Goal: Transaction & Acquisition: Purchase product/service

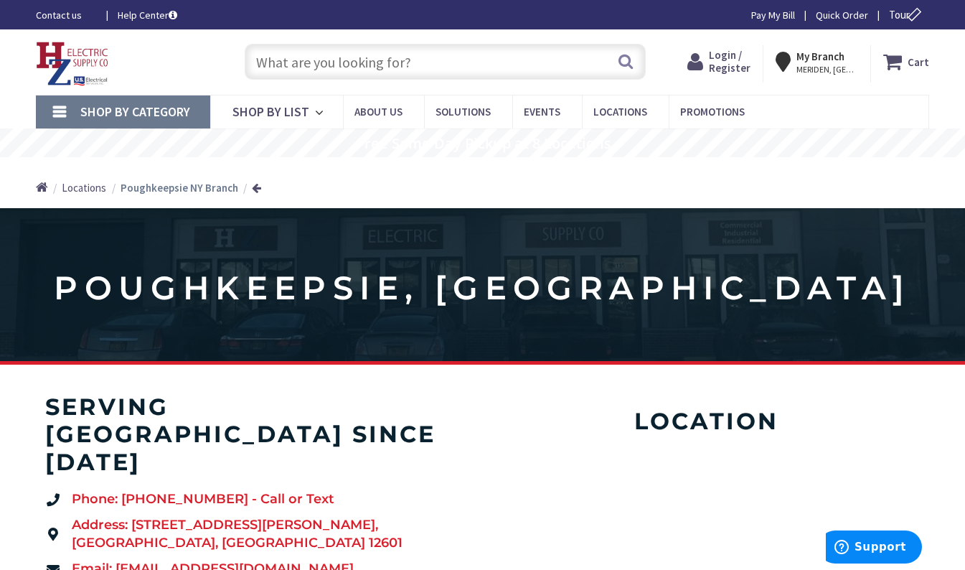
click at [747, 65] on span "Login / Register" at bounding box center [730, 61] width 42 height 27
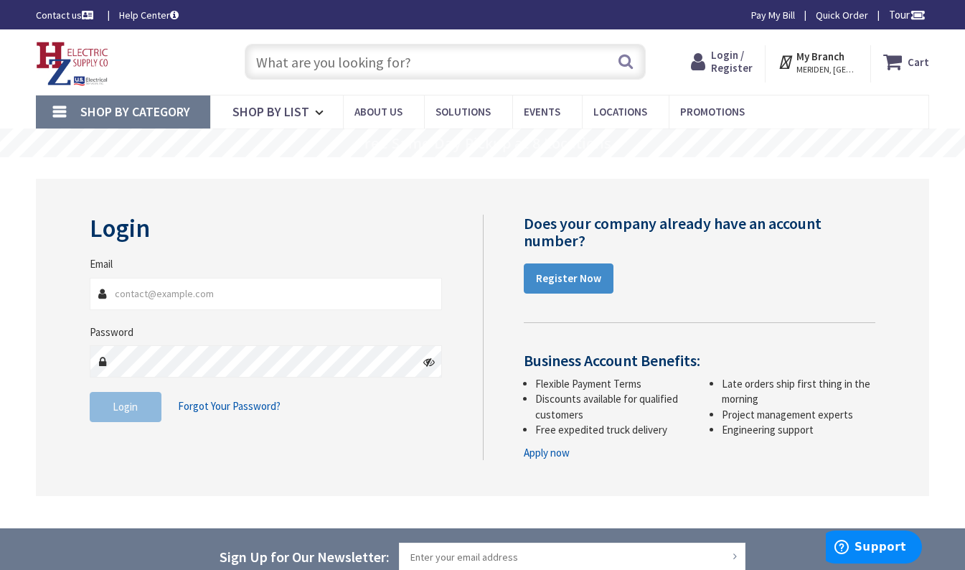
type input "[PERSON_NAME][EMAIL_ADDRESS][DOMAIN_NAME]"
click at [126, 414] on button "Login" at bounding box center [126, 407] width 72 height 30
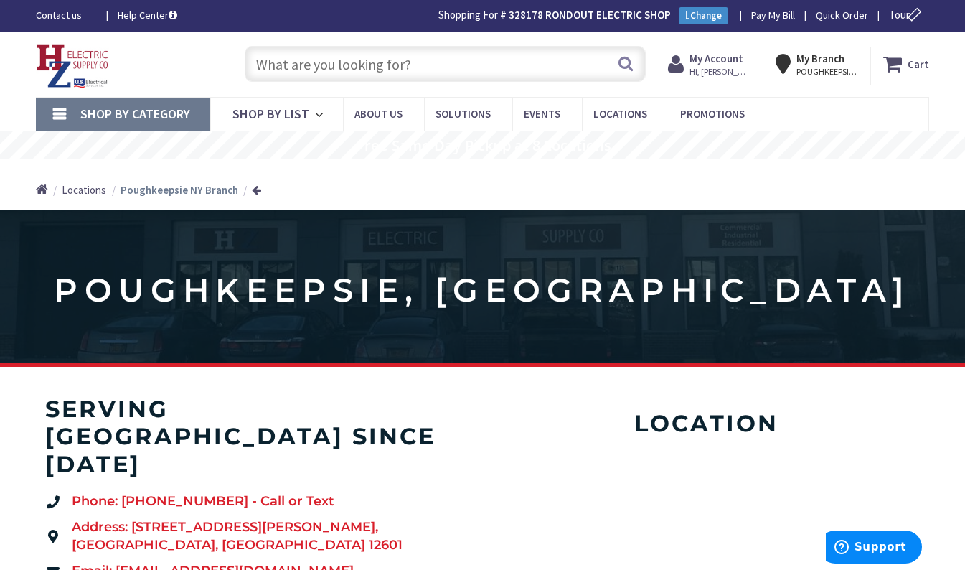
click at [448, 63] on input "text" at bounding box center [445, 64] width 401 height 36
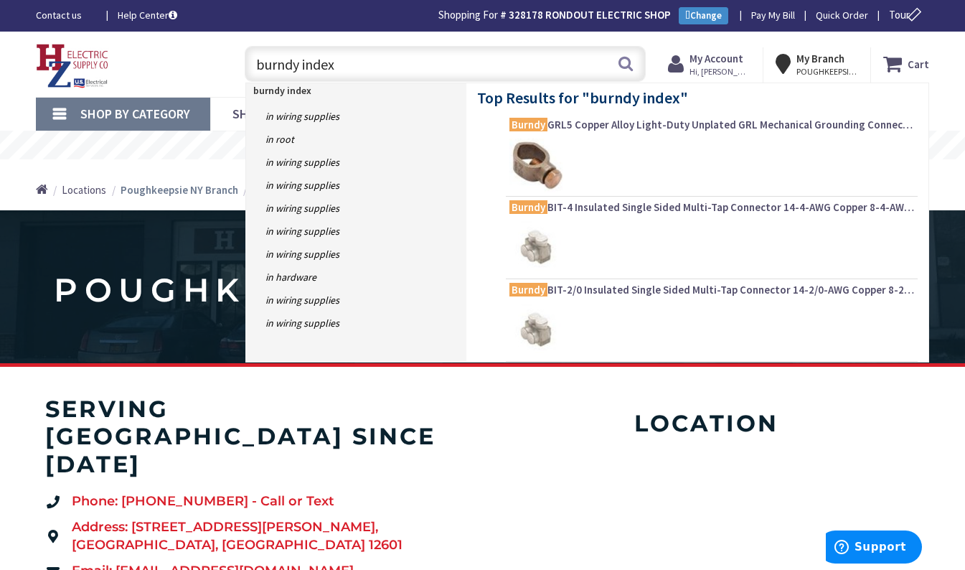
type input "burndy index 0"
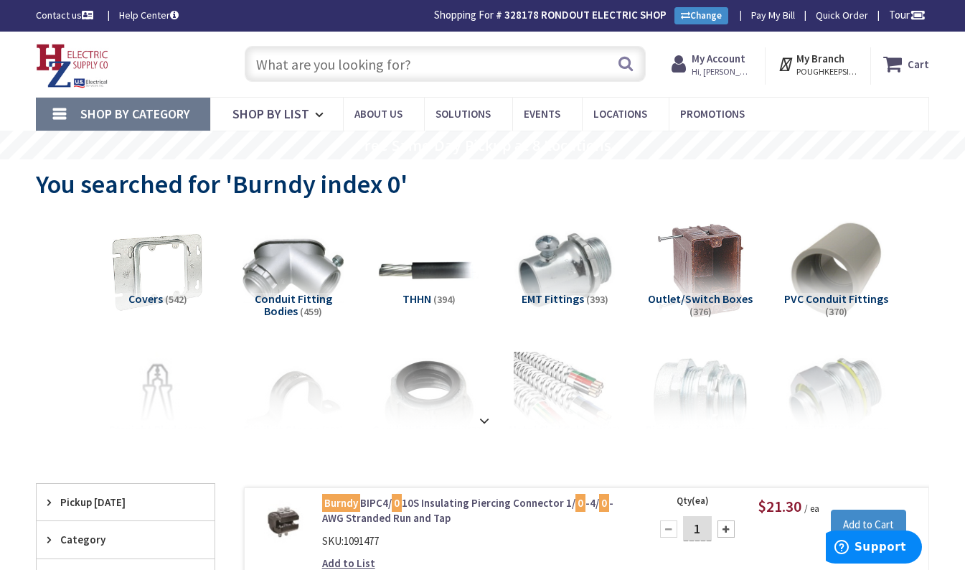
click at [527, 66] on input "text" at bounding box center [445, 64] width 401 height 36
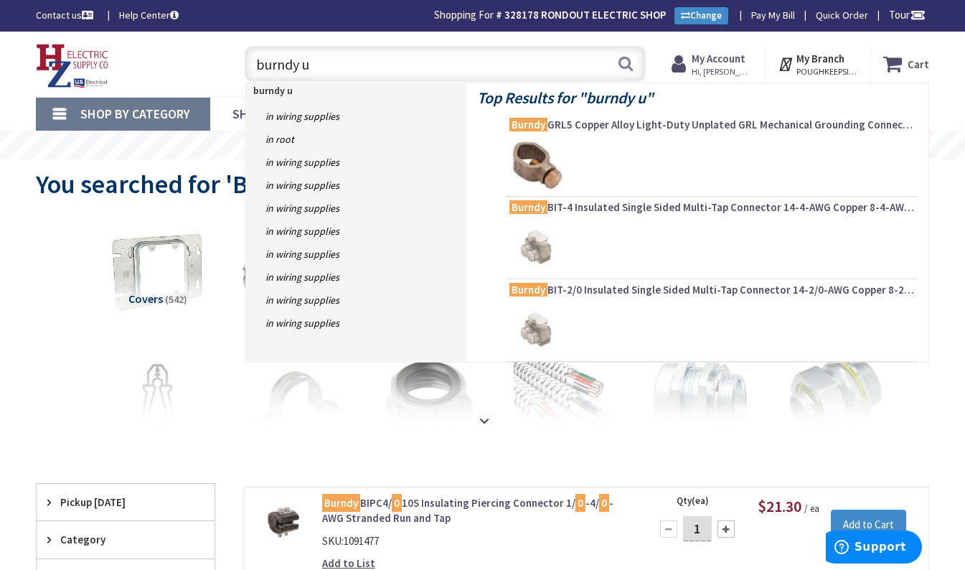
type input "burndy u0"
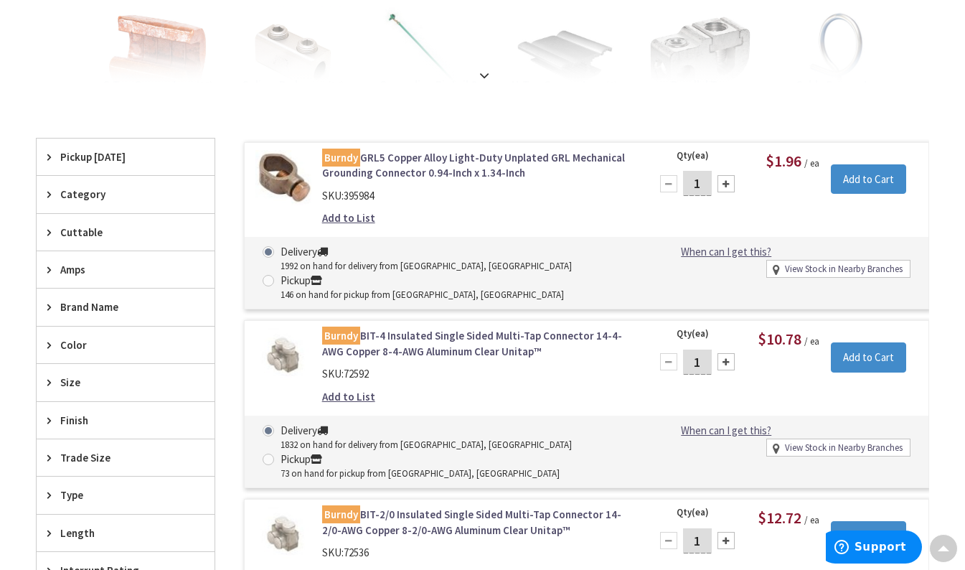
scroll to position [504, 0]
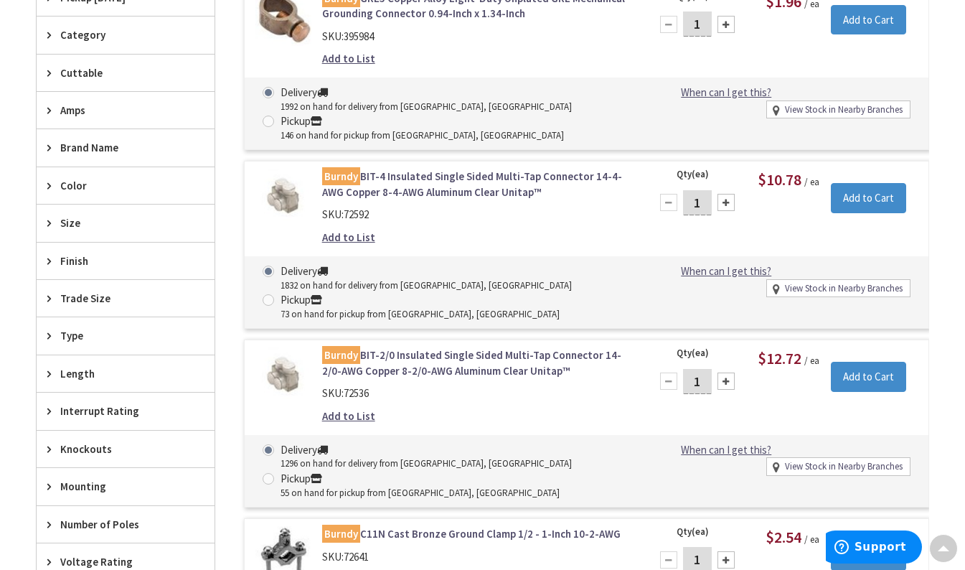
click at [134, 155] on span "Brand Name" at bounding box center [118, 147] width 117 height 15
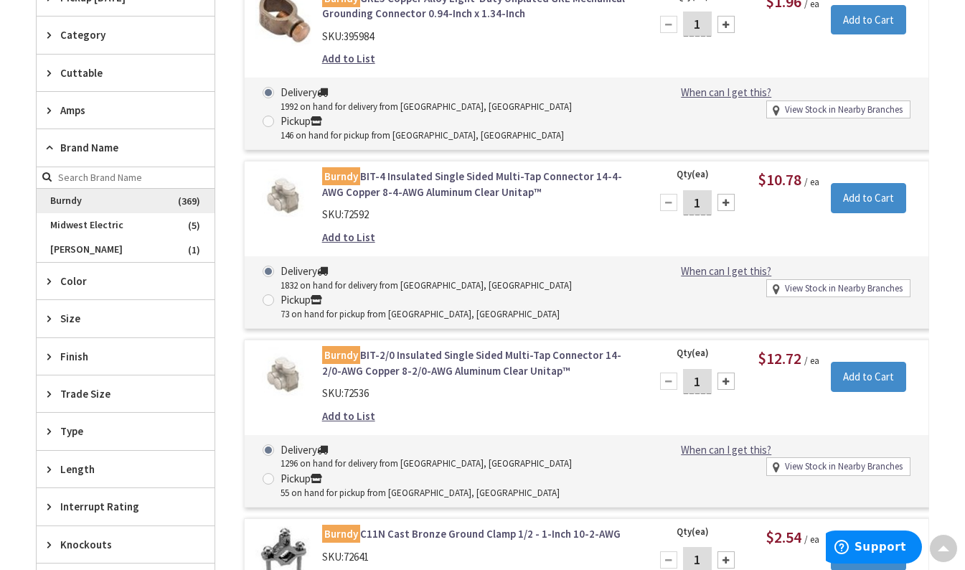
click at [71, 204] on span "Burndy" at bounding box center [126, 201] width 178 height 24
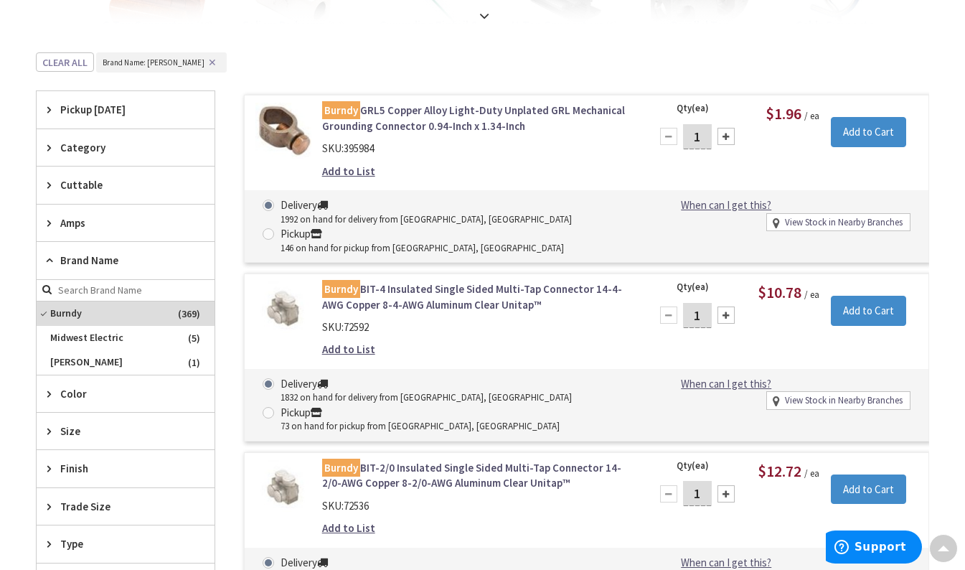
scroll to position [374, 0]
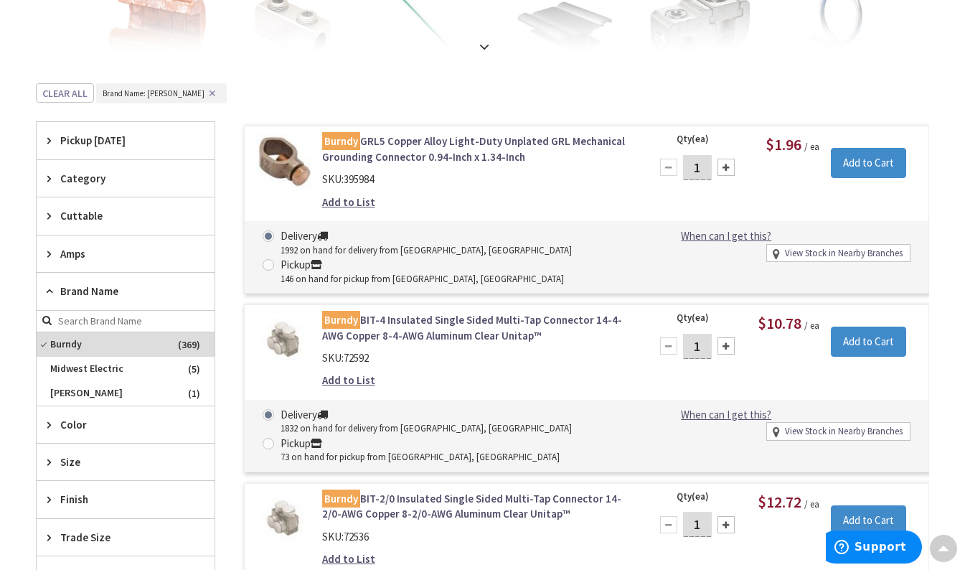
click at [75, 184] on span "Category" at bounding box center [118, 178] width 117 height 15
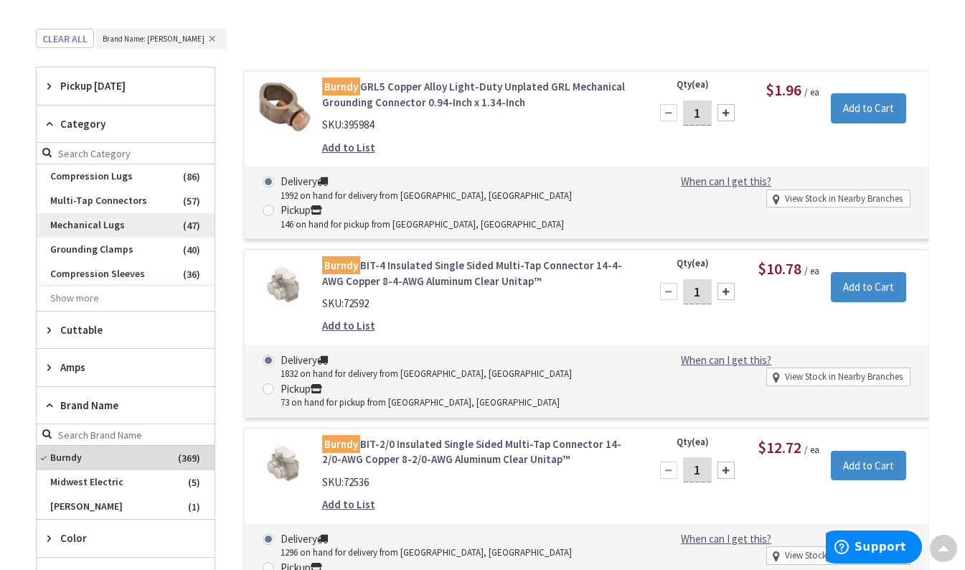
scroll to position [446, 0]
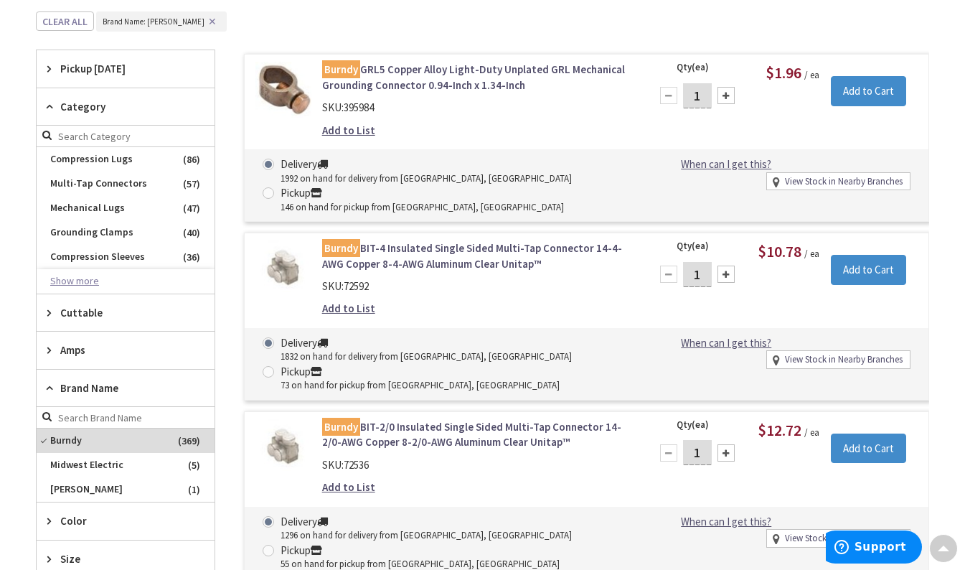
click at [85, 272] on button "Show more" at bounding box center [126, 281] width 178 height 24
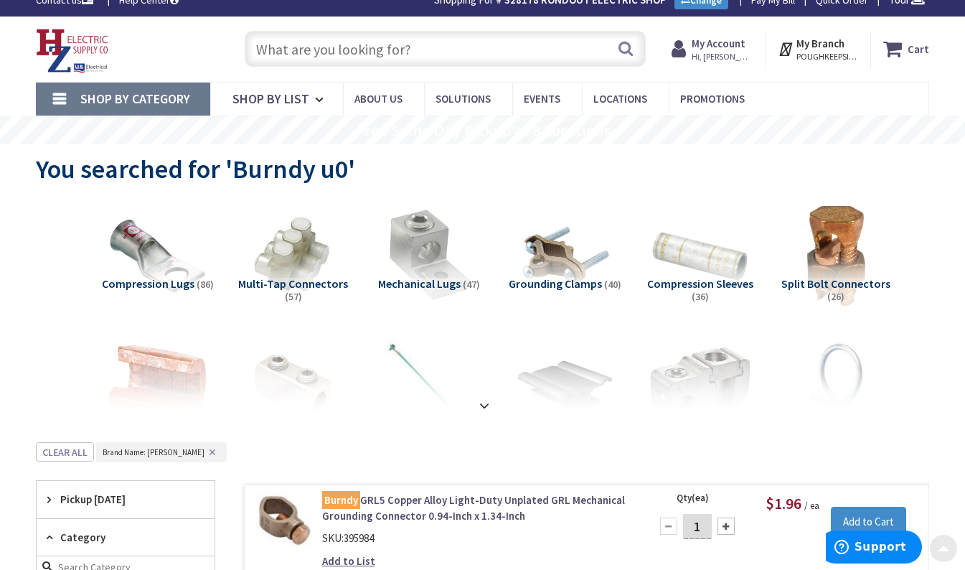
scroll to position [0, 0]
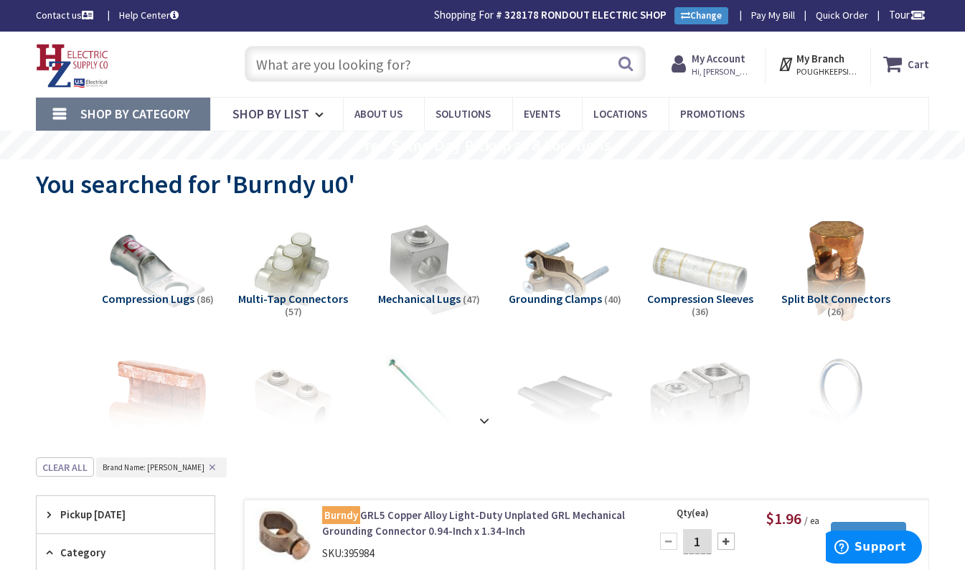
click at [493, 65] on input "text" at bounding box center [445, 64] width 401 height 36
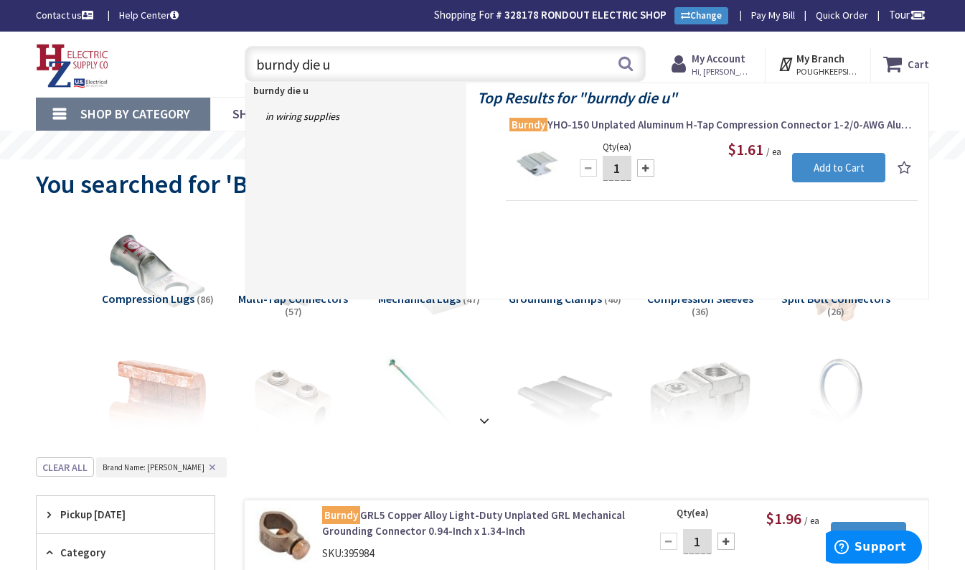
type input "burndy die u0"
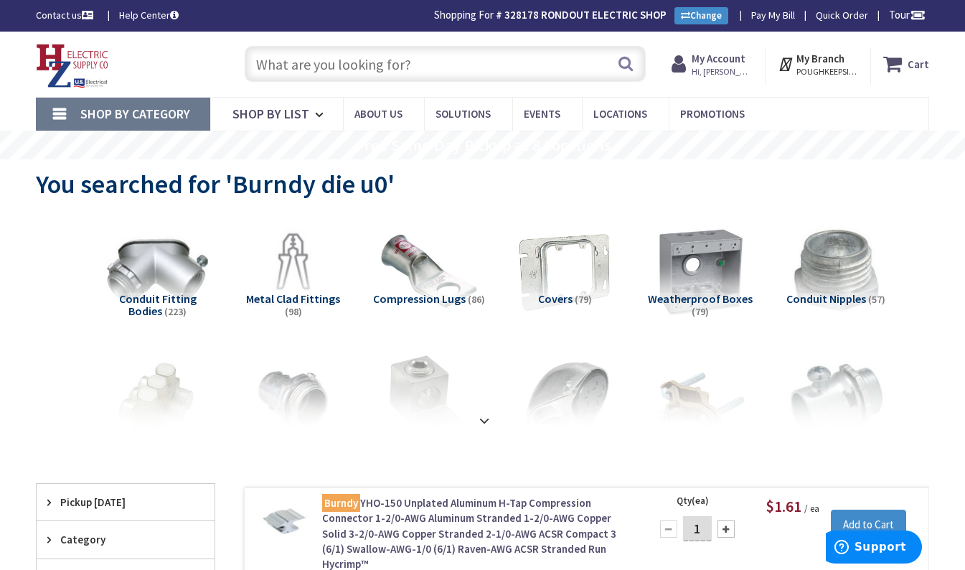
click at [405, 62] on input "text" at bounding box center [445, 64] width 401 height 36
paste input "UYFO"
type input "UYFO"
click at [625, 62] on button "Search" at bounding box center [625, 63] width 19 height 32
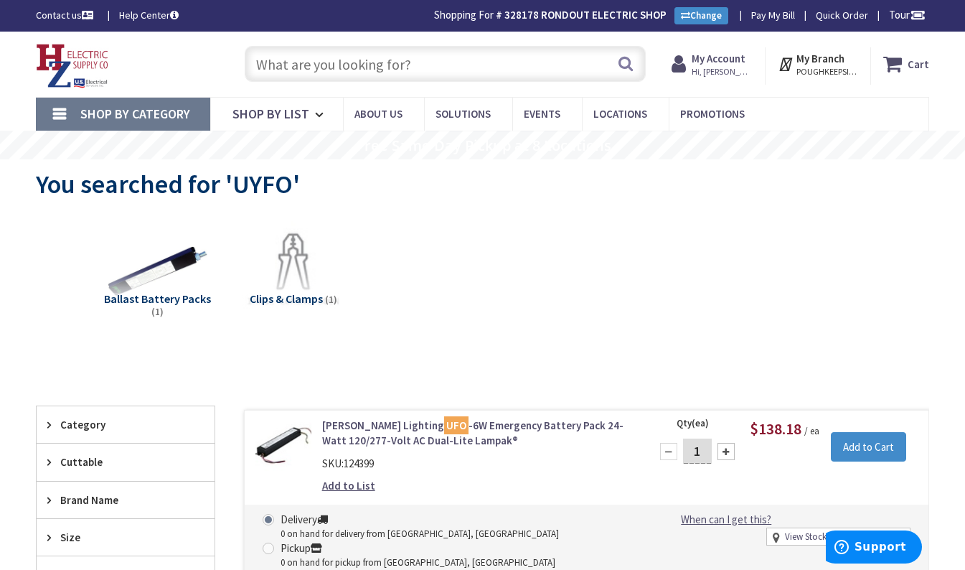
click at [284, 57] on input "text" at bounding box center [445, 64] width 401 height 36
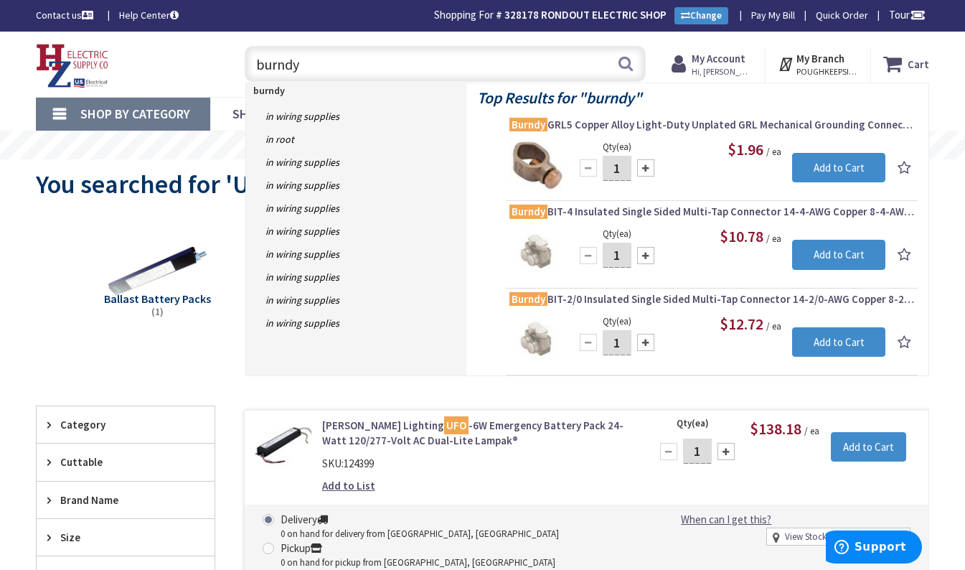
paste input "UYFO"
type input "burndy UYFO"
click at [623, 65] on button "Search" at bounding box center [625, 63] width 19 height 32
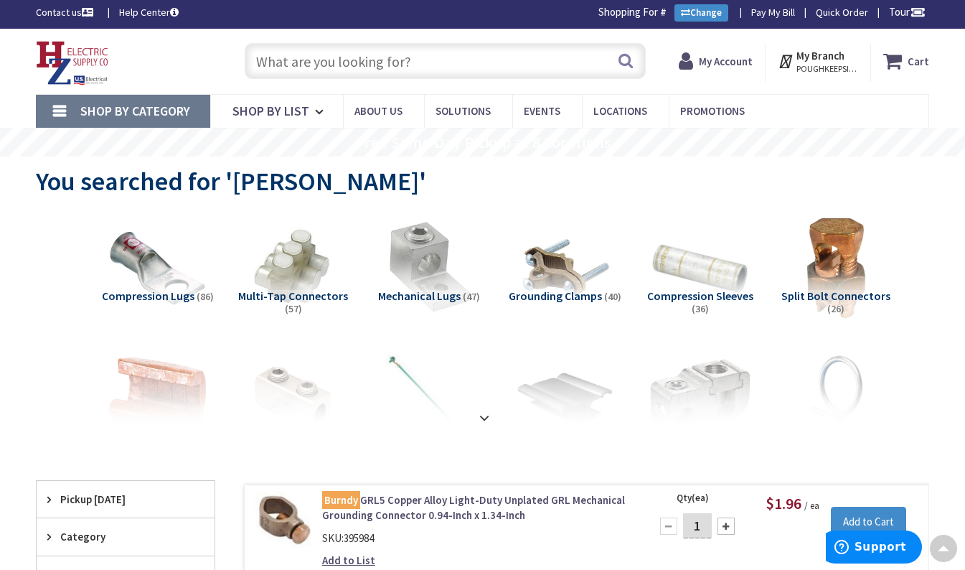
scroll to position [2, 0]
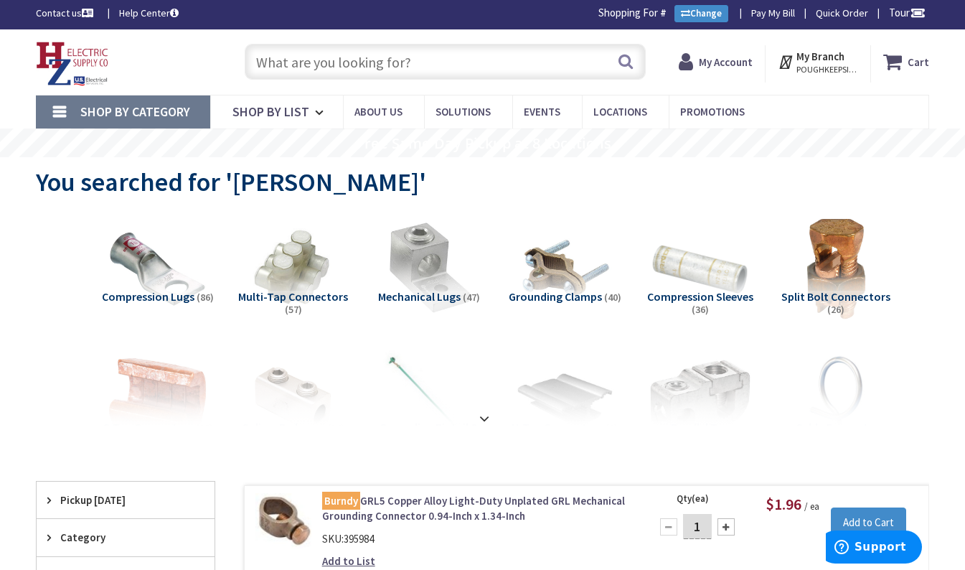
click at [329, 67] on input "text" at bounding box center [445, 62] width 401 height 36
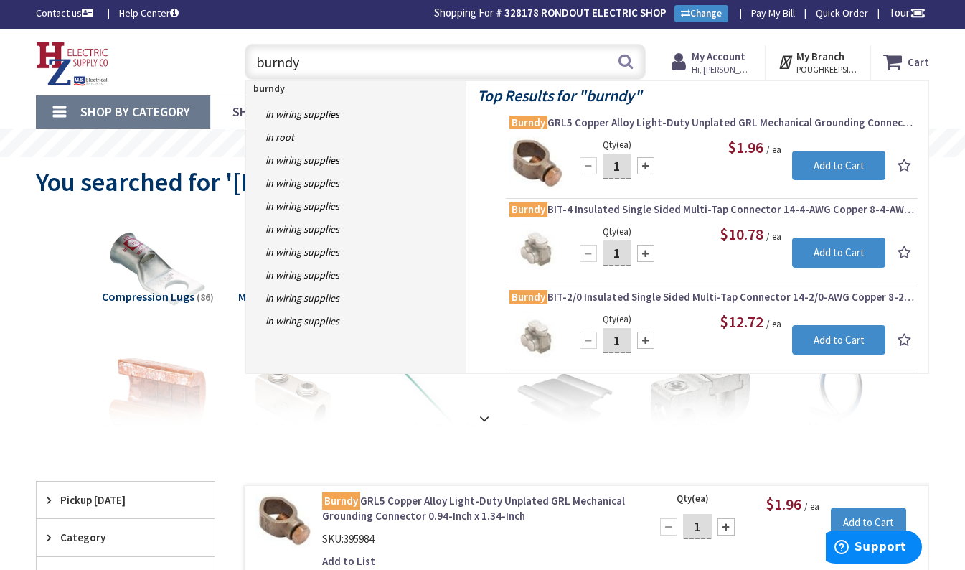
paste input "UYFO"
type input "burndyUYFO"
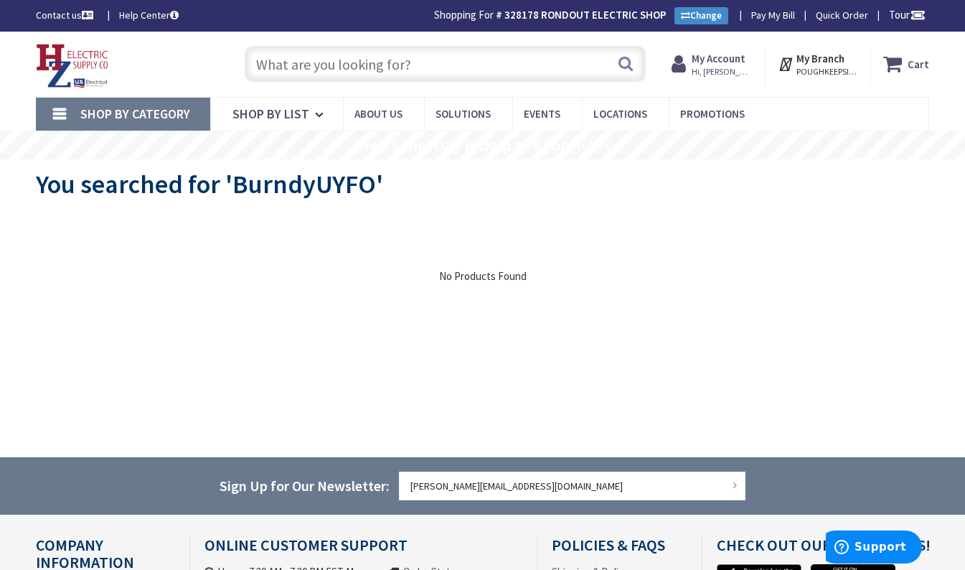
click at [354, 61] on input "text" at bounding box center [445, 64] width 401 height 36
